Goal: Find specific page/section: Find specific page/section

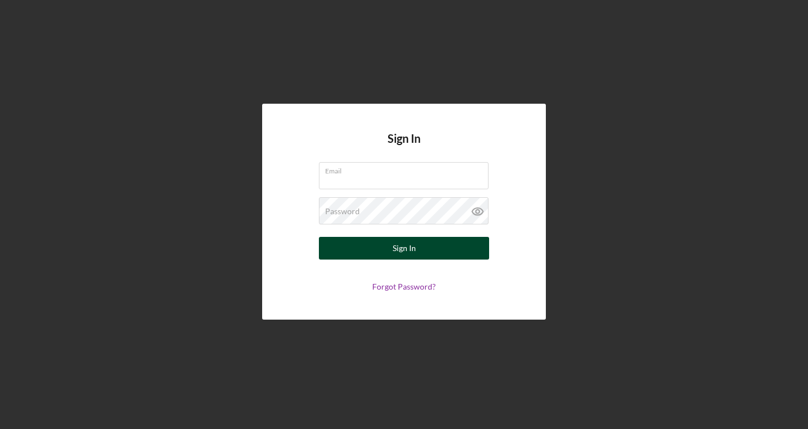
type input "[EMAIL_ADDRESS][DOMAIN_NAME]"
click at [399, 246] on div "Sign In" at bounding box center [403, 248] width 23 height 23
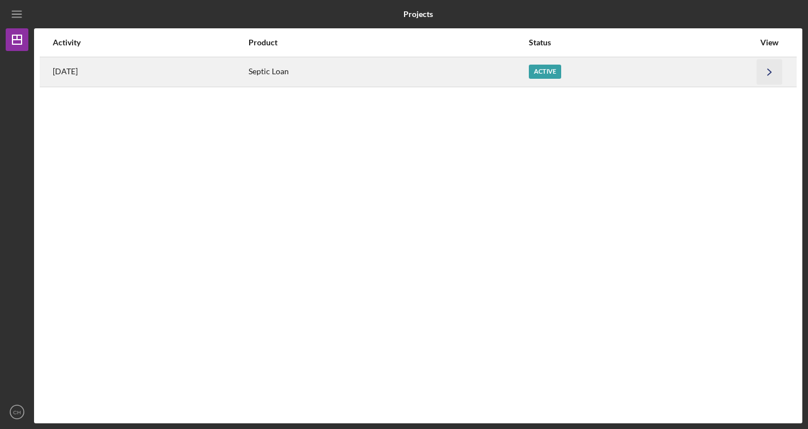
click at [770, 73] on polyline "button" at bounding box center [768, 72] width 3 height 6
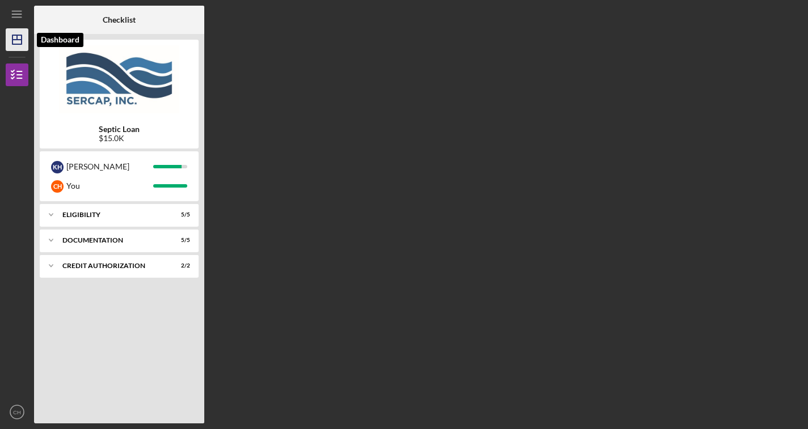
click at [16, 36] on polygon "button" at bounding box center [16, 39] width 9 height 9
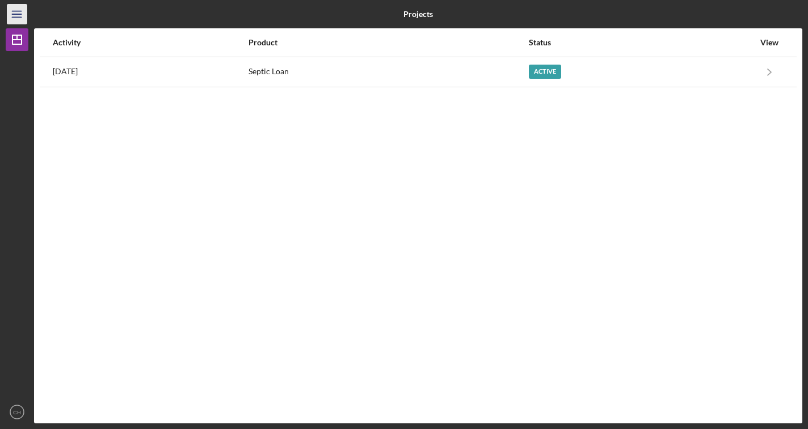
click at [15, 14] on line "button" at bounding box center [16, 14] width 9 height 0
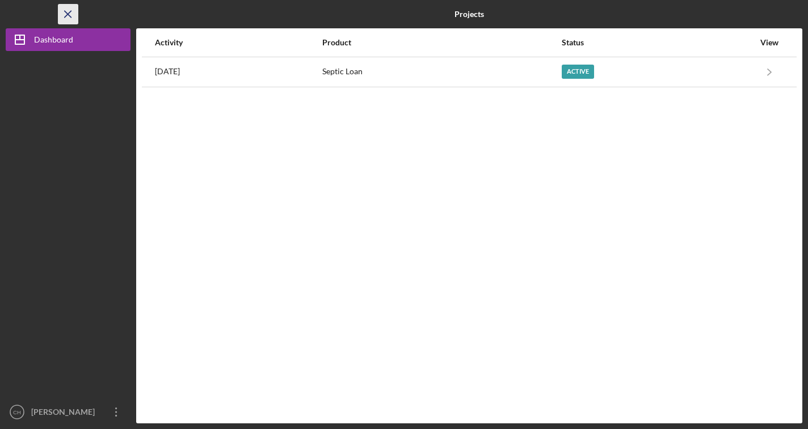
click at [62, 11] on icon "Icon/Menu Close" at bounding box center [69, 15] width 26 height 26
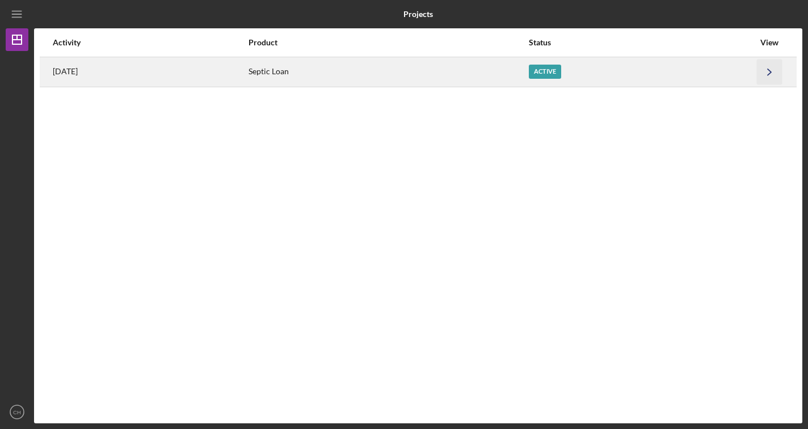
click at [768, 73] on icon "Icon/Navigate" at bounding box center [770, 72] width 26 height 26
